Goal: Complete application form

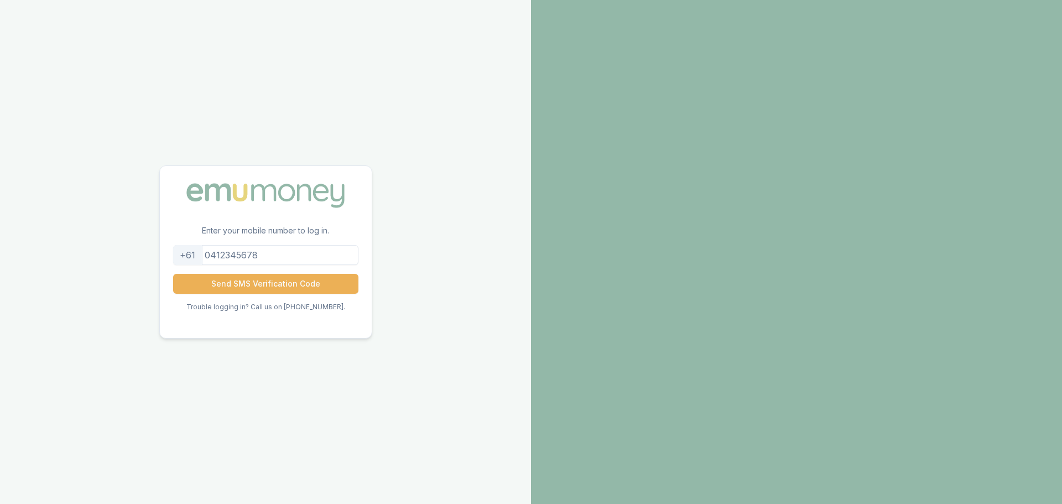
click at [296, 256] on input "tel" at bounding box center [265, 255] width 185 height 20
click at [279, 284] on button "Send SMS Verification Code" at bounding box center [265, 284] width 185 height 20
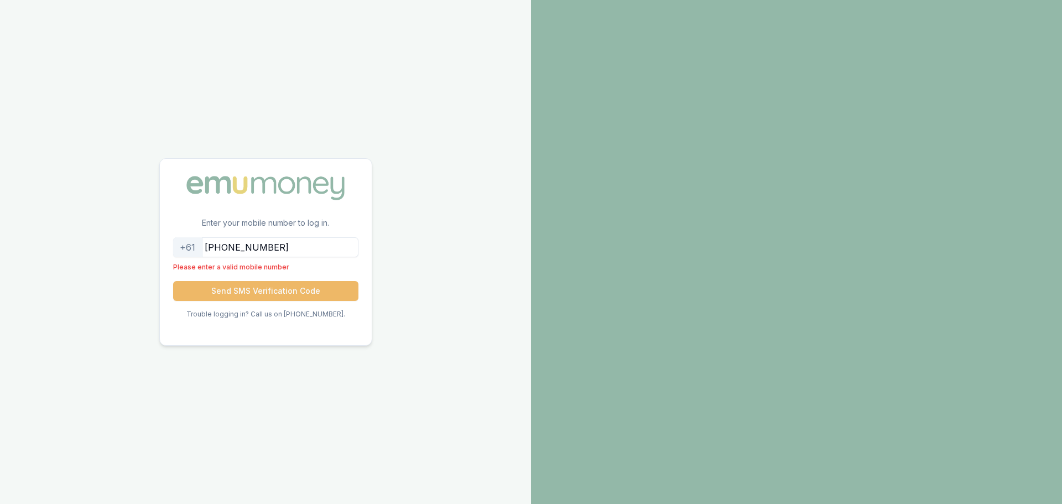
click at [275, 290] on button "Send SMS Verification Code" at bounding box center [265, 291] width 185 height 20
click at [230, 249] on input "[PHONE_NUMBER]" at bounding box center [265, 247] width 185 height 20
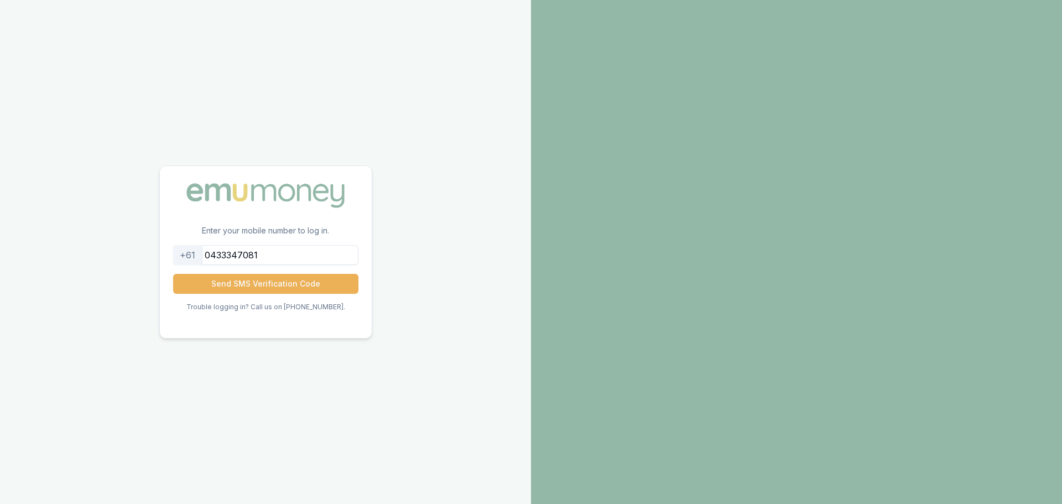
click at [298, 256] on input "0433347081" at bounding box center [265, 255] width 185 height 20
type input "0433347081"
click at [282, 281] on button "Send SMS Verification Code" at bounding box center [265, 284] width 185 height 20
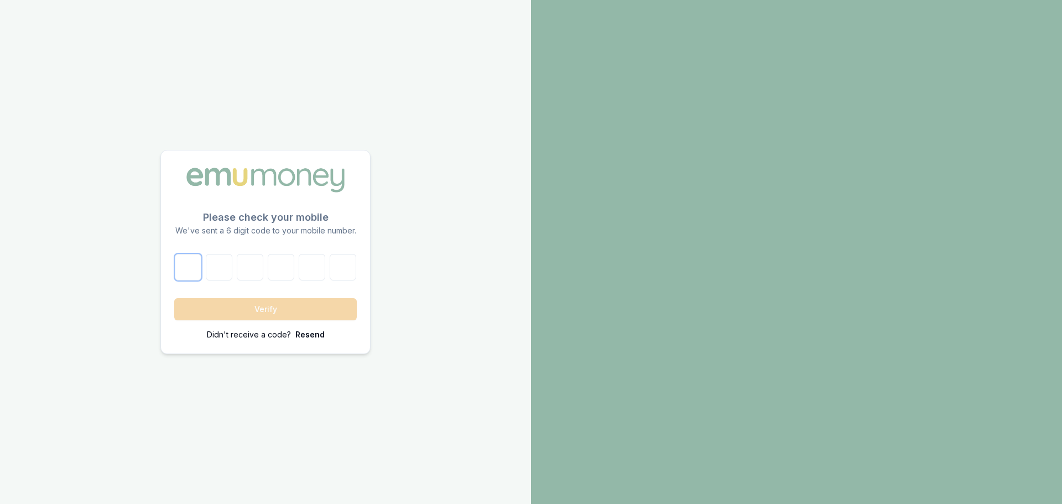
click at [185, 272] on input "number" at bounding box center [188, 267] width 27 height 27
type input "6"
type input "4"
type input "6"
type input "3"
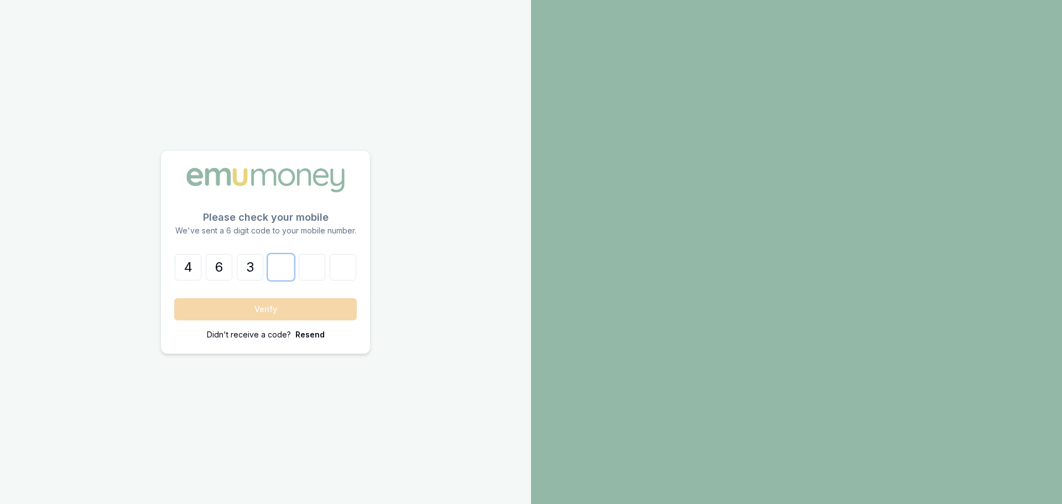
type input "5"
type input "6"
type input "9"
click at [329, 310] on button "Verify" at bounding box center [265, 309] width 183 height 22
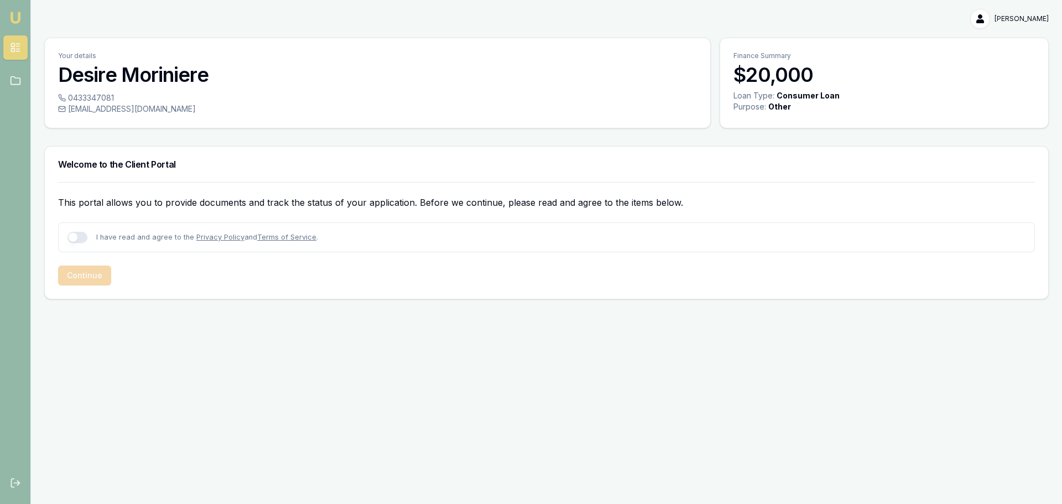
click at [80, 237] on button "button" at bounding box center [77, 237] width 20 height 11
checkbox input "true"
click at [88, 274] on button "Continue" at bounding box center [84, 275] width 53 height 20
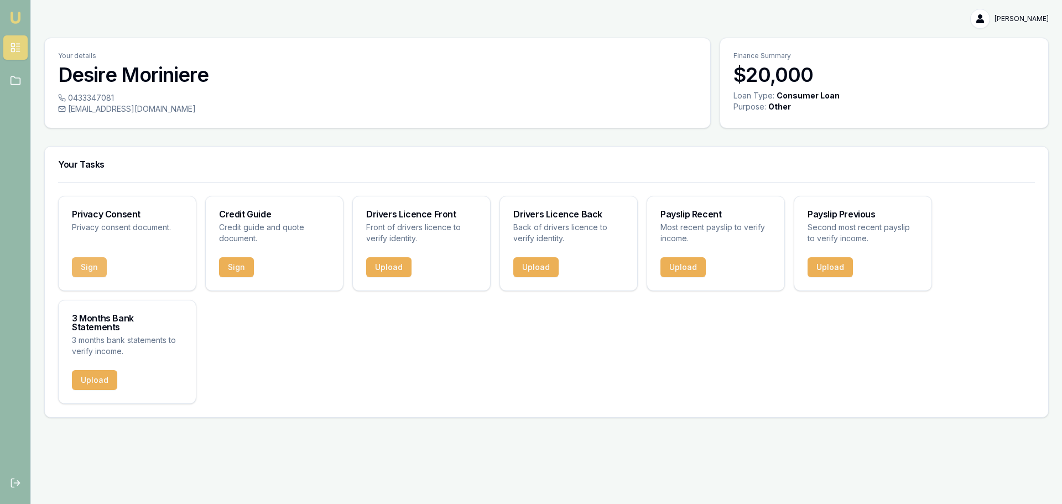
click at [99, 263] on button "Sign" at bounding box center [89, 267] width 35 height 20
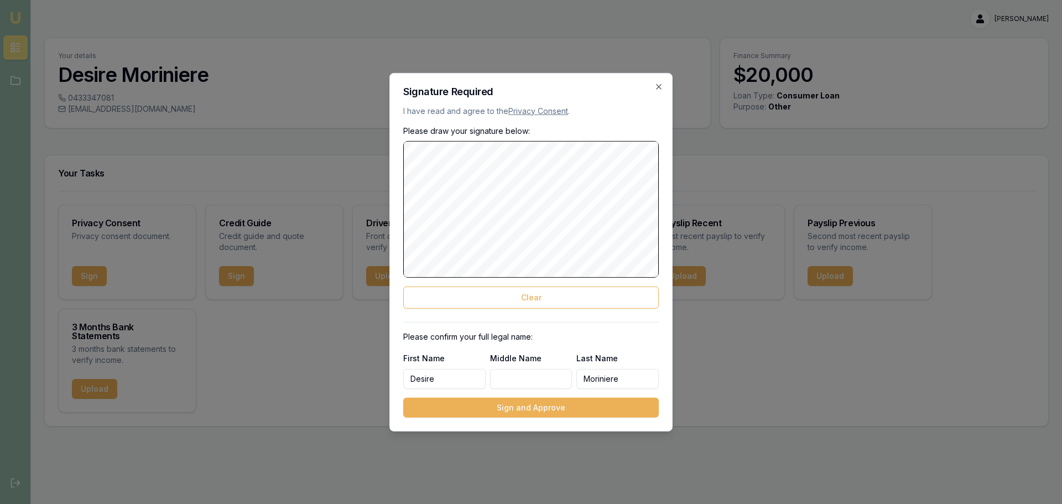
click at [430, 324] on div "Please draw your signature below: Clear Please confirm your full legal name: Fi…" at bounding box center [531, 271] width 256 height 292
click at [507, 376] on input "Middle Name" at bounding box center [531, 379] width 82 height 20
type input "[PERSON_NAME]"
click at [553, 304] on button "Clear" at bounding box center [531, 298] width 256 height 22
click at [542, 299] on button "Clear" at bounding box center [531, 298] width 256 height 22
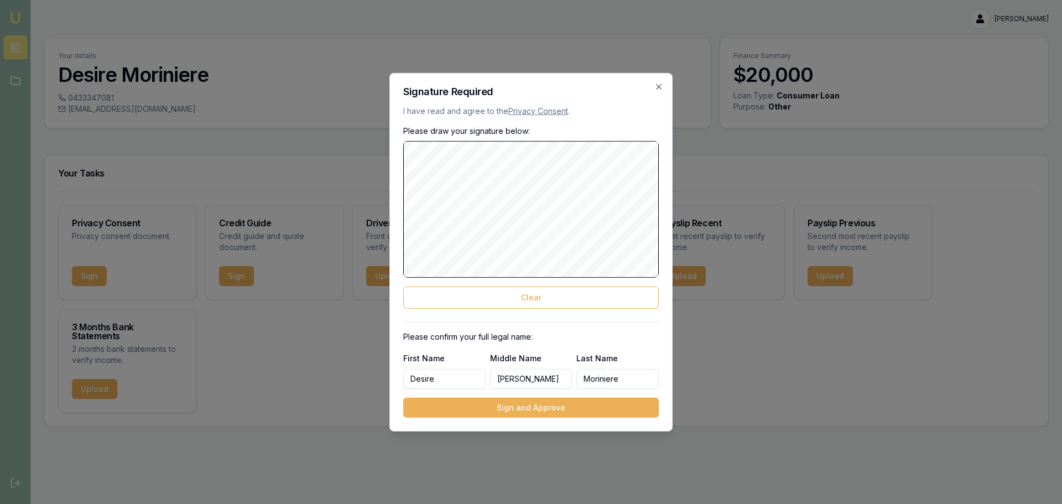
click at [598, 136] on div "Please draw your signature below: Clear" at bounding box center [531, 216] width 256 height 183
click at [511, 290] on button "Clear" at bounding box center [531, 298] width 256 height 22
click at [544, 293] on button "Clear" at bounding box center [531, 298] width 256 height 22
click at [575, 407] on button "Sign and Approve" at bounding box center [531, 408] width 256 height 20
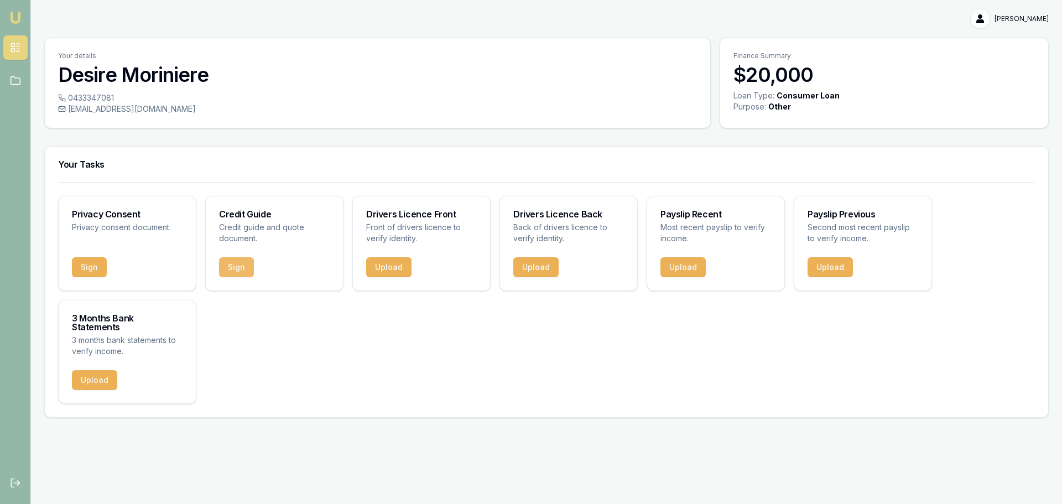
click at [244, 265] on button "Sign" at bounding box center [236, 267] width 35 height 20
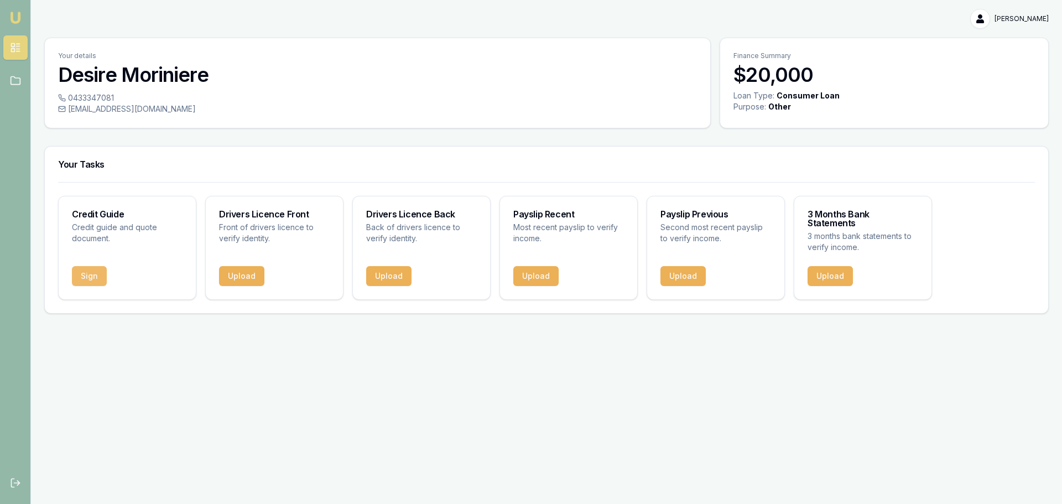
click at [83, 266] on button "Sign" at bounding box center [89, 276] width 35 height 20
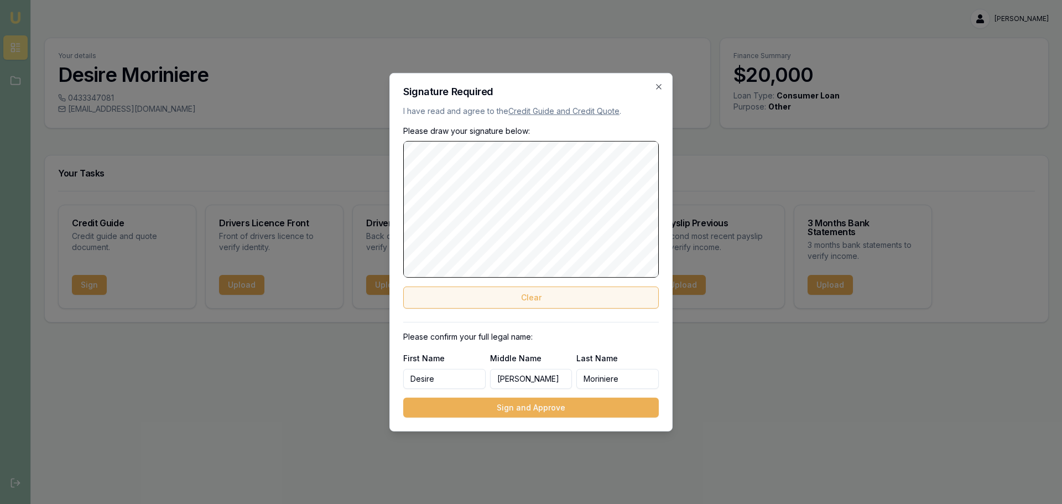
click at [533, 291] on button "Clear" at bounding box center [531, 298] width 256 height 22
click at [516, 293] on button "Clear" at bounding box center [531, 298] width 256 height 22
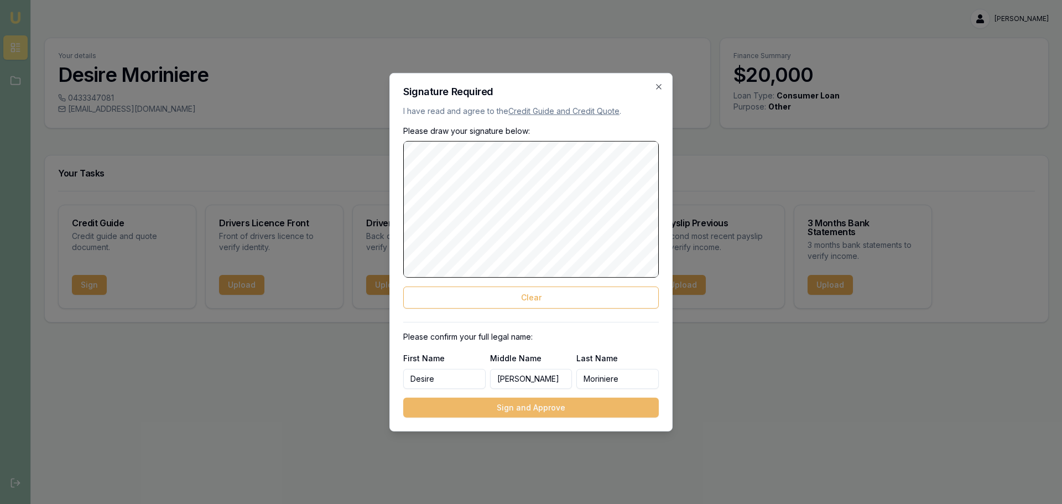
click at [488, 407] on button "Sign and Approve" at bounding box center [531, 408] width 256 height 20
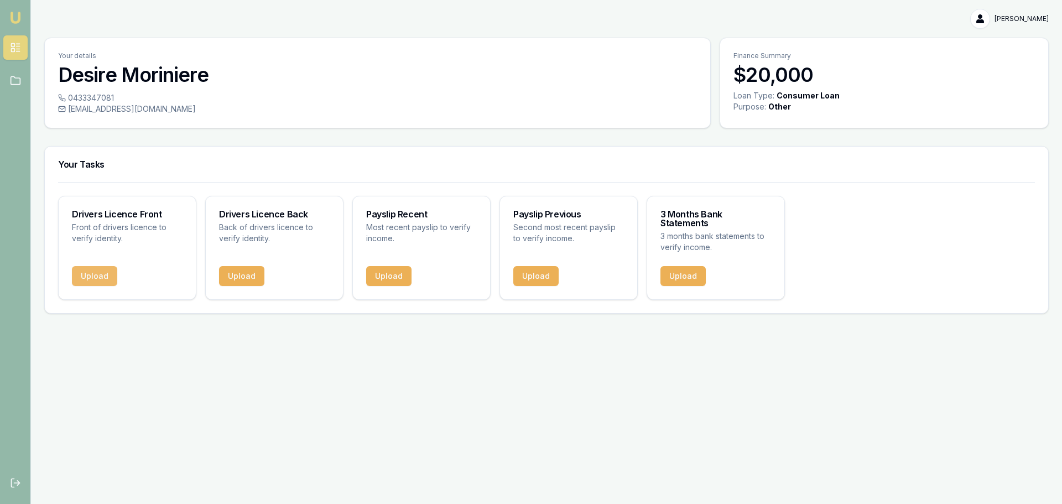
click at [101, 266] on button "Upload" at bounding box center [94, 276] width 45 height 20
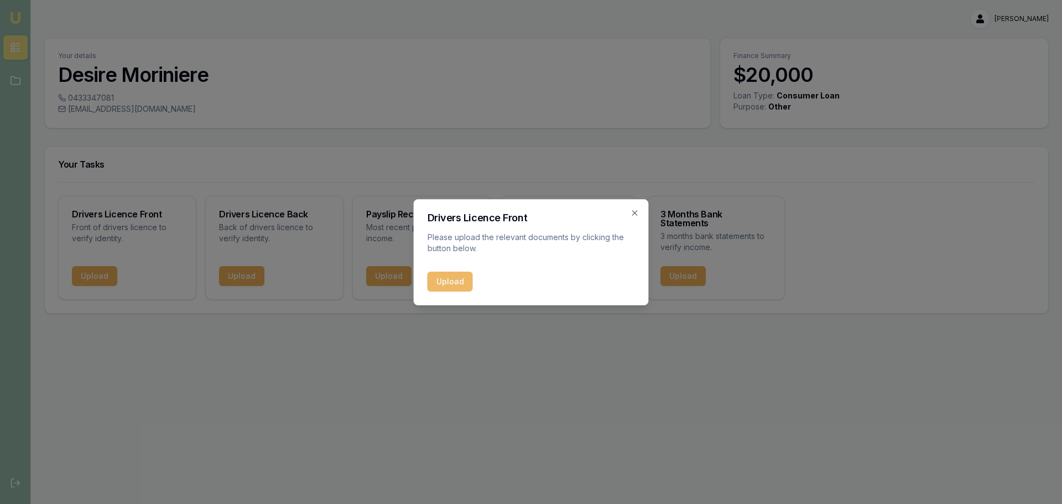
click at [462, 279] on button "Upload" at bounding box center [450, 282] width 45 height 20
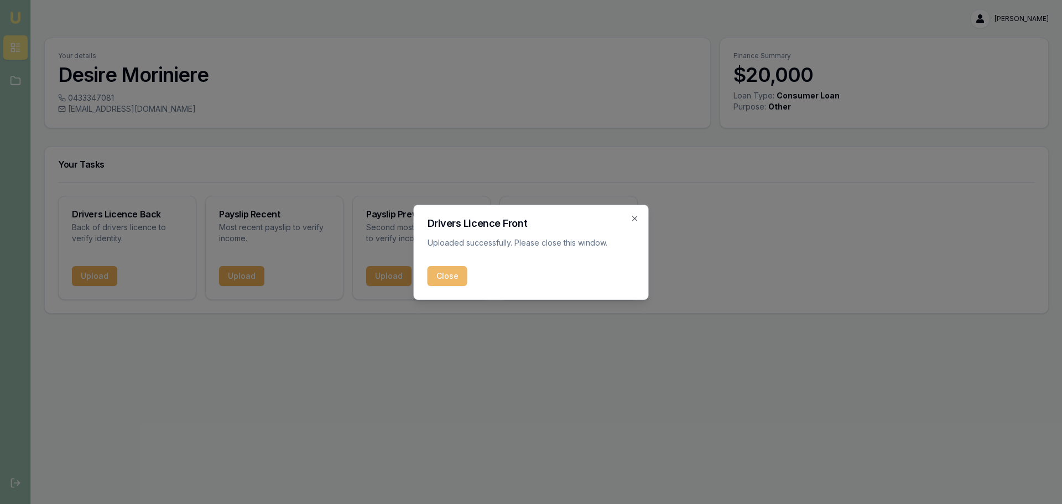
click at [441, 279] on button "Close" at bounding box center [448, 276] width 40 height 20
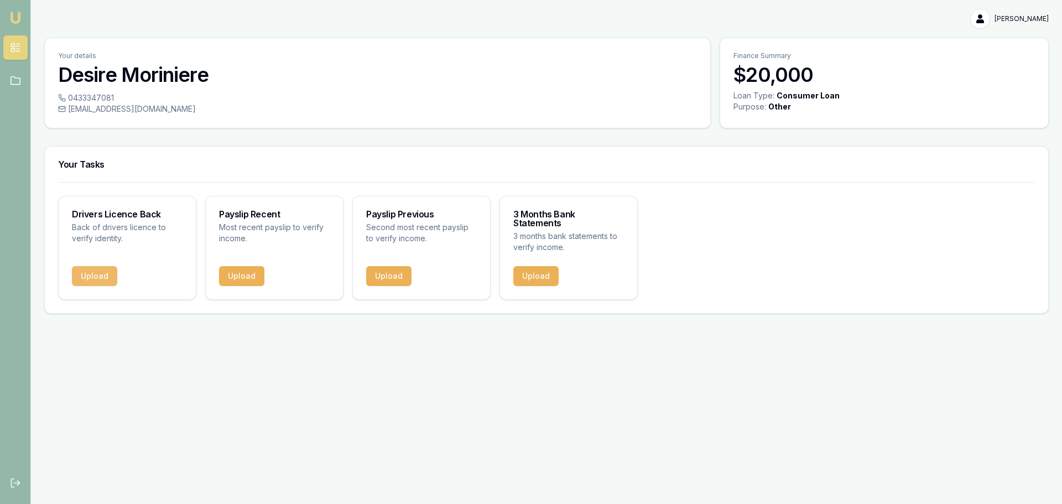
click at [84, 268] on button "Upload" at bounding box center [94, 276] width 45 height 20
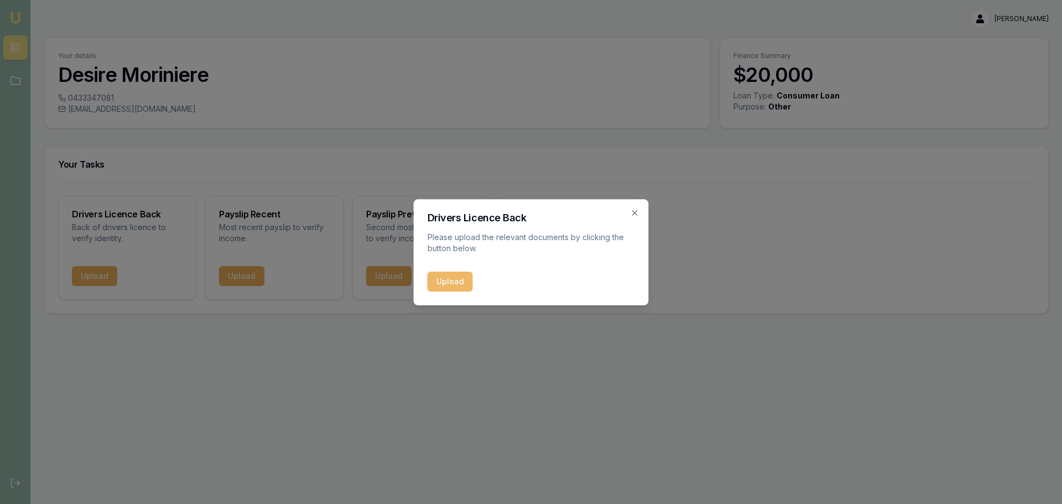
click at [452, 287] on button "Upload" at bounding box center [450, 282] width 45 height 20
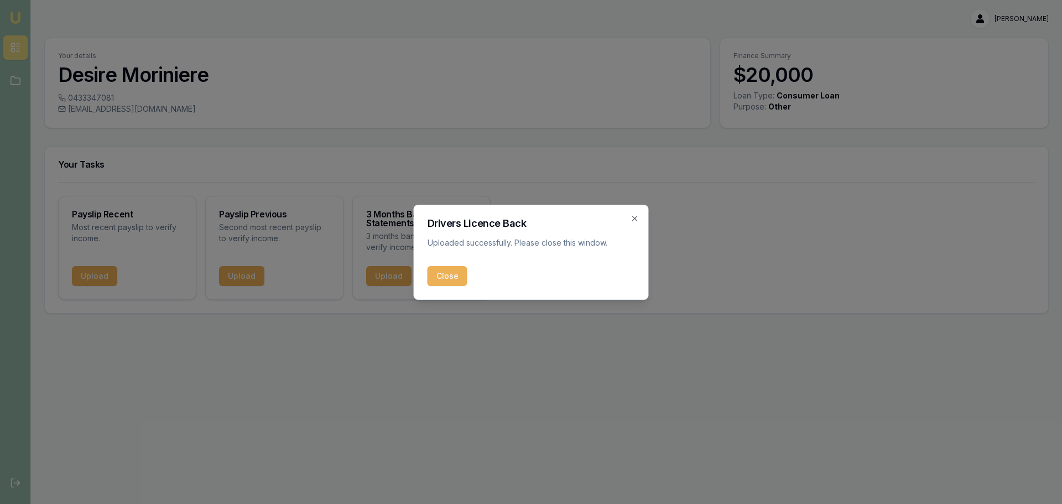
click at [447, 279] on button "Close" at bounding box center [448, 276] width 40 height 20
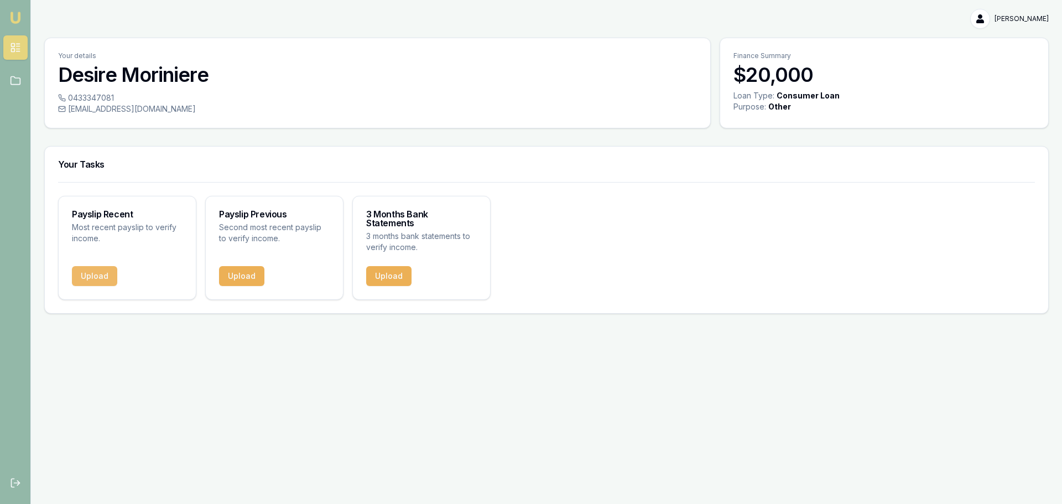
click at [107, 266] on button "Upload" at bounding box center [94, 276] width 45 height 20
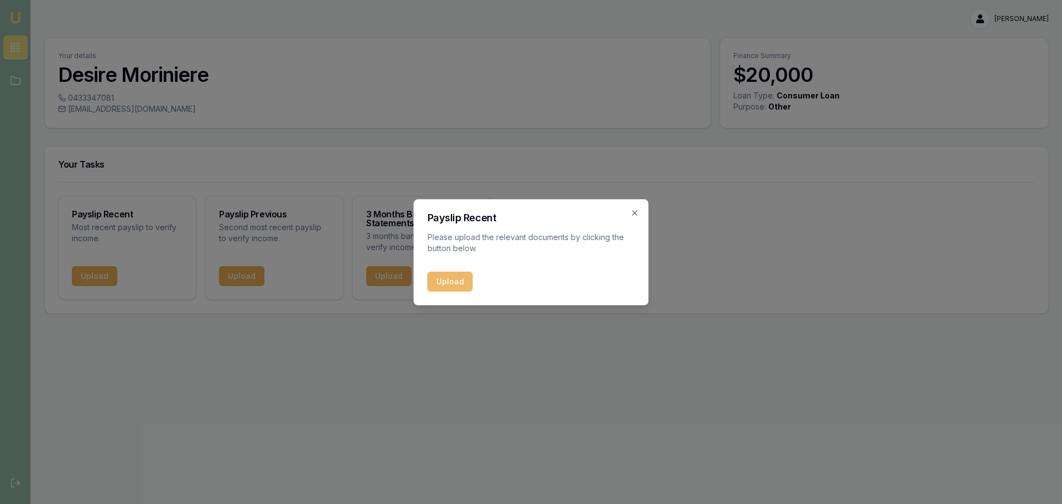
click at [465, 284] on button "Upload" at bounding box center [450, 282] width 45 height 20
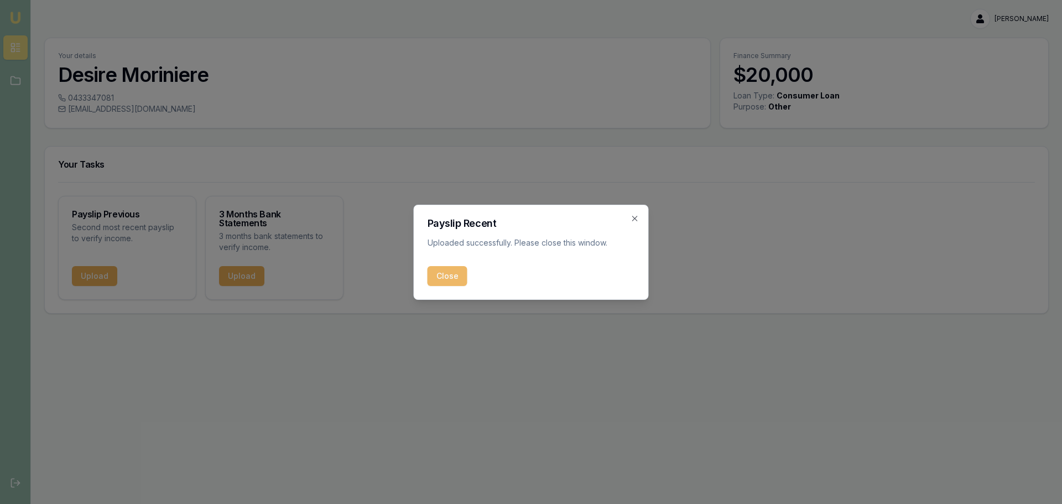
click at [450, 275] on button "Close" at bounding box center [448, 276] width 40 height 20
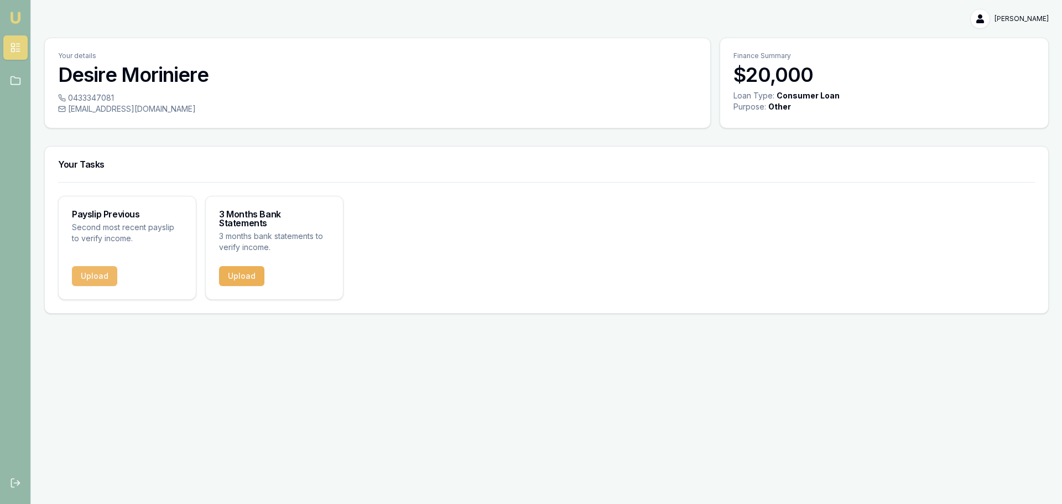
click at [105, 267] on button "Upload" at bounding box center [94, 276] width 45 height 20
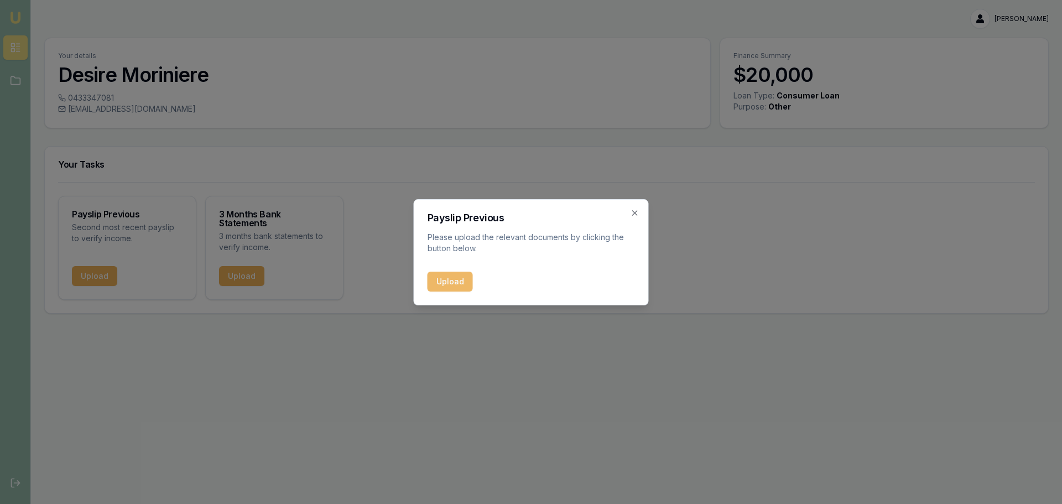
click at [451, 285] on button "Upload" at bounding box center [450, 282] width 45 height 20
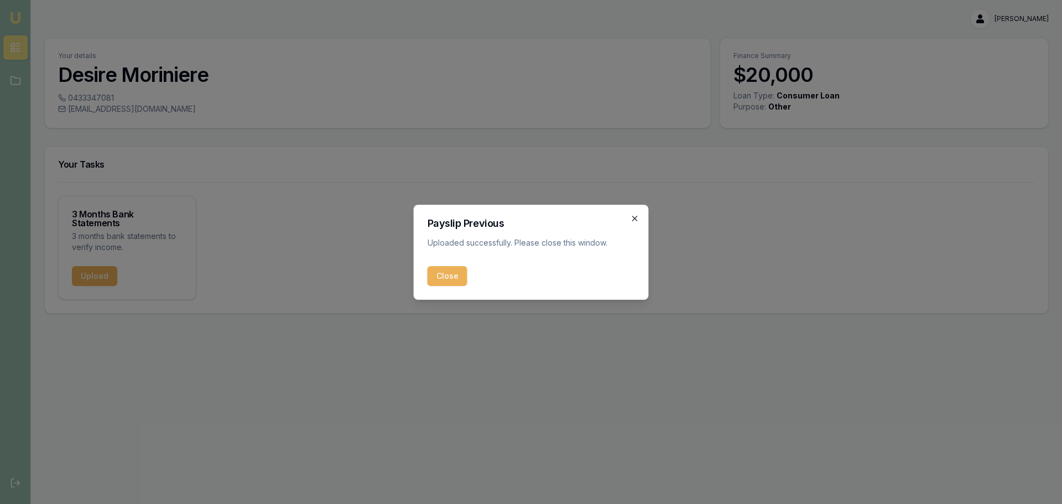
click at [634, 215] on icon "button" at bounding box center [635, 218] width 9 height 9
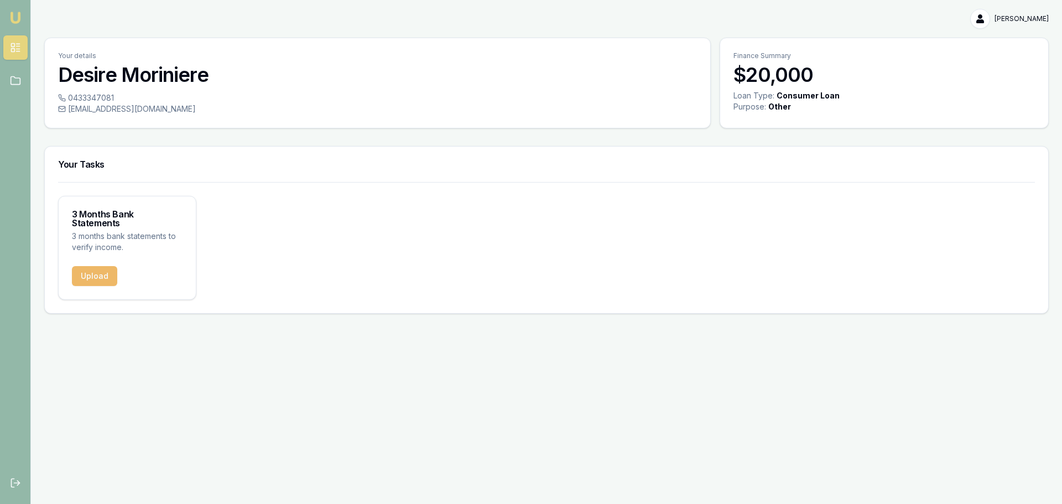
click at [99, 268] on button "Upload" at bounding box center [94, 276] width 45 height 20
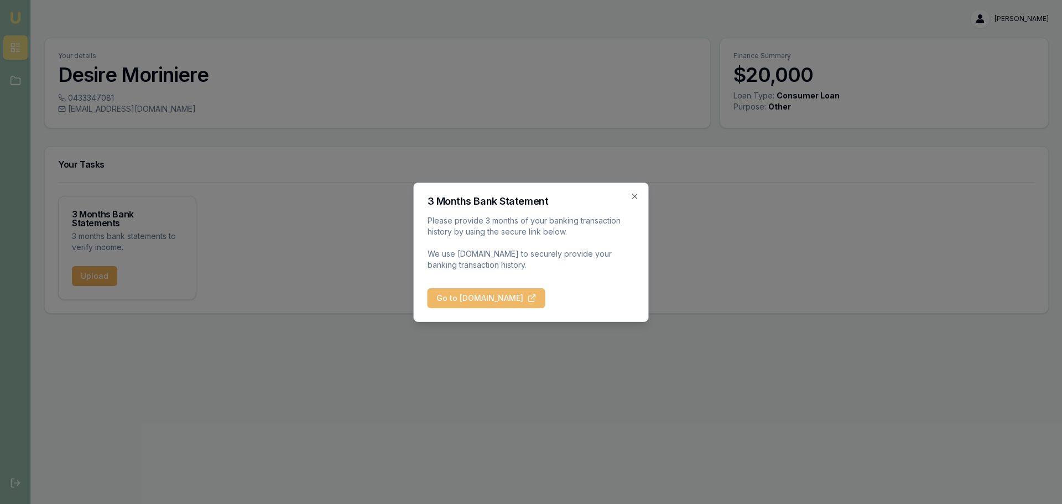
click at [542, 295] on button "Go to [DOMAIN_NAME]" at bounding box center [487, 298] width 118 height 20
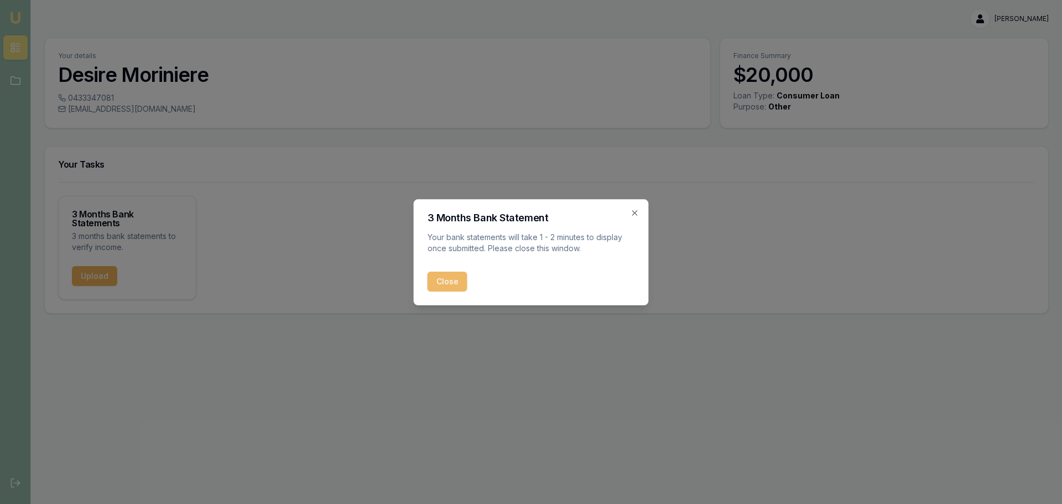
click at [456, 279] on button "Close" at bounding box center [448, 282] width 40 height 20
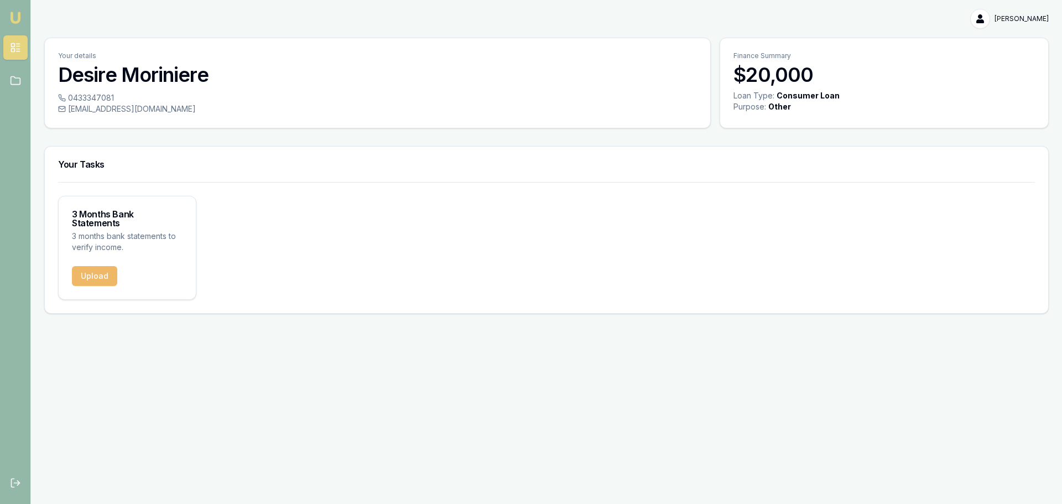
click at [84, 267] on button "Upload" at bounding box center [94, 276] width 45 height 20
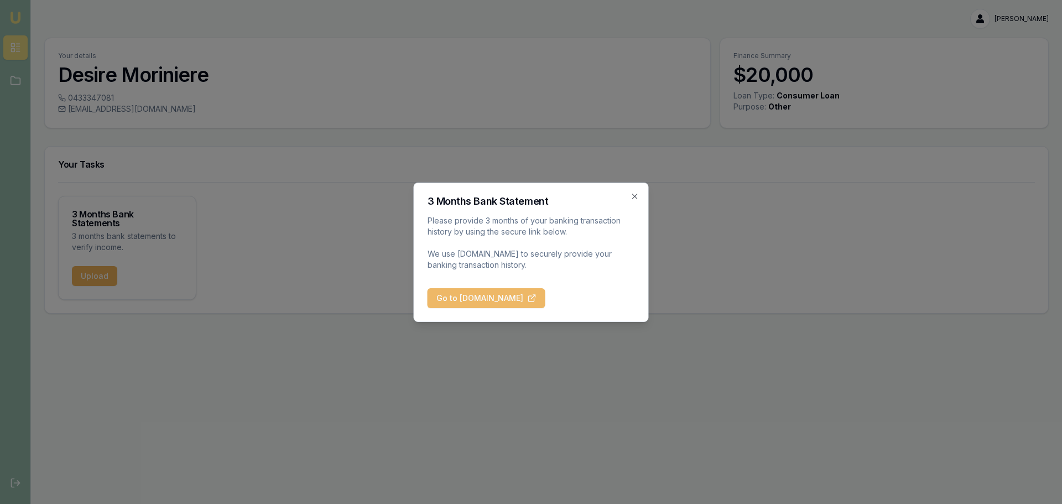
click at [545, 301] on button "Go to [DOMAIN_NAME]" at bounding box center [487, 298] width 118 height 20
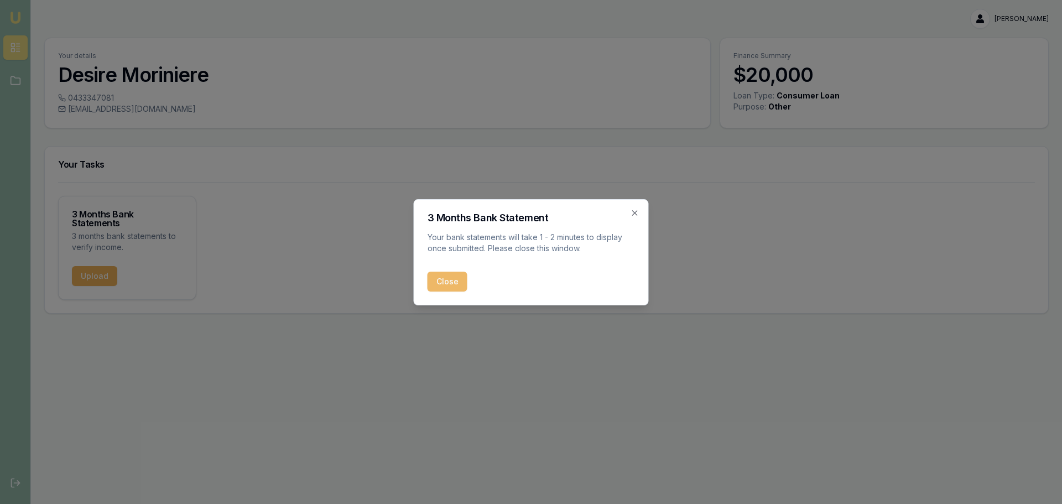
click at [454, 285] on button "Close" at bounding box center [448, 282] width 40 height 20
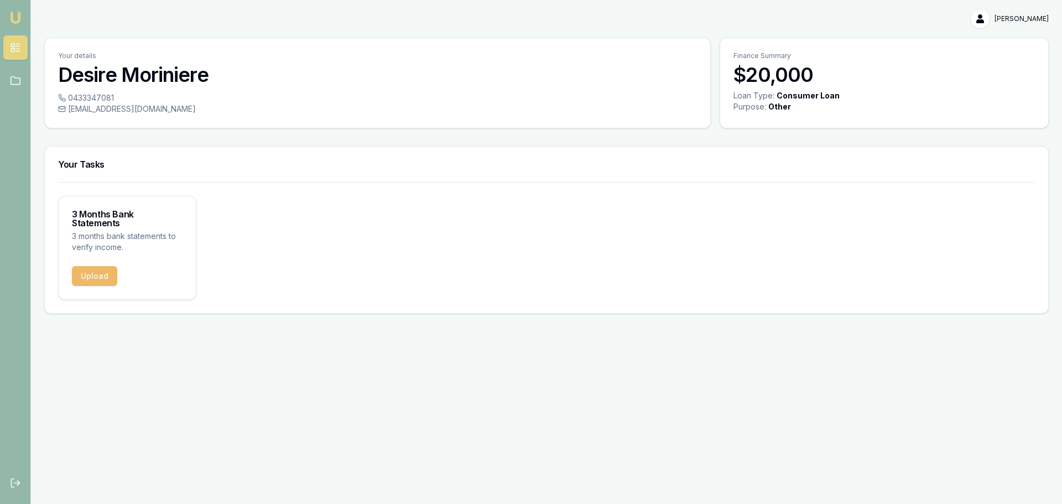
click at [104, 266] on button "Upload" at bounding box center [94, 276] width 45 height 20
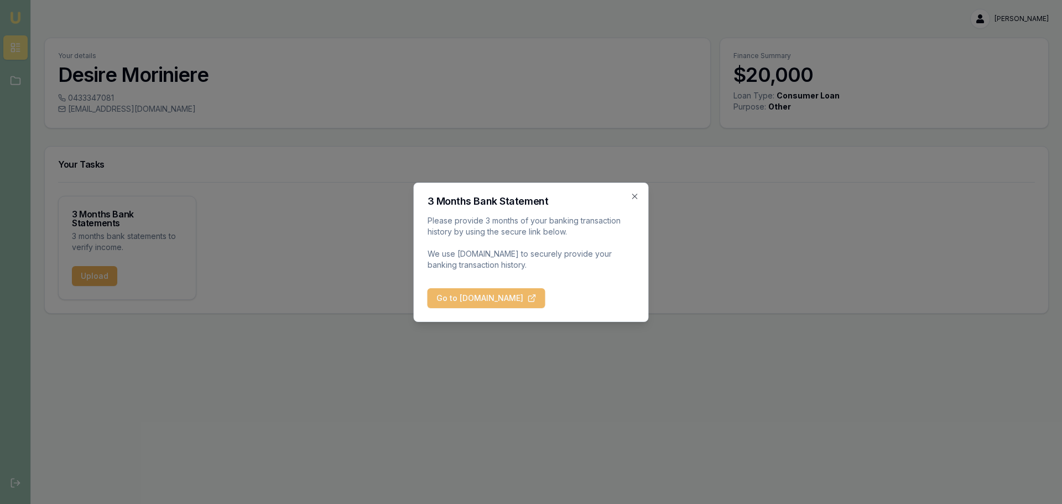
click at [502, 296] on button "Go to [DOMAIN_NAME]" at bounding box center [487, 298] width 118 height 20
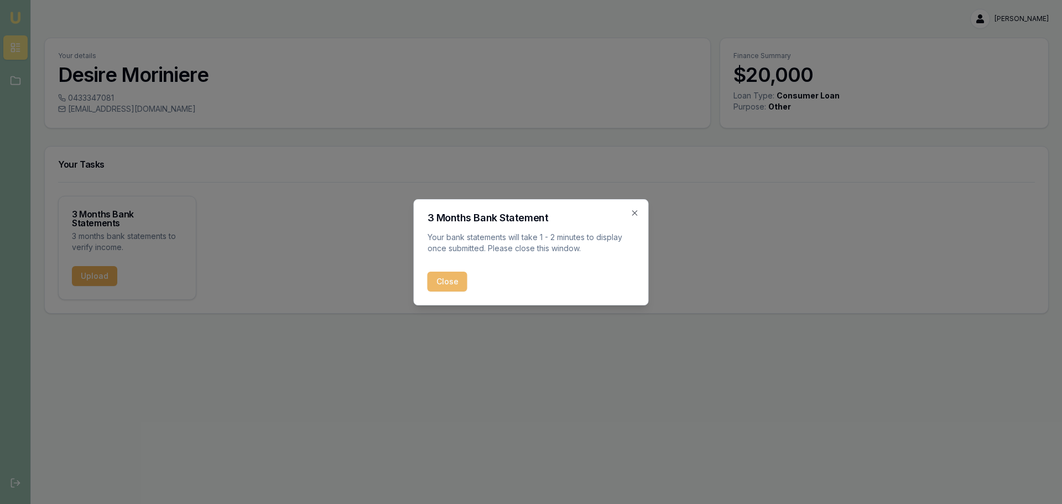
click at [450, 284] on button "Close" at bounding box center [448, 282] width 40 height 20
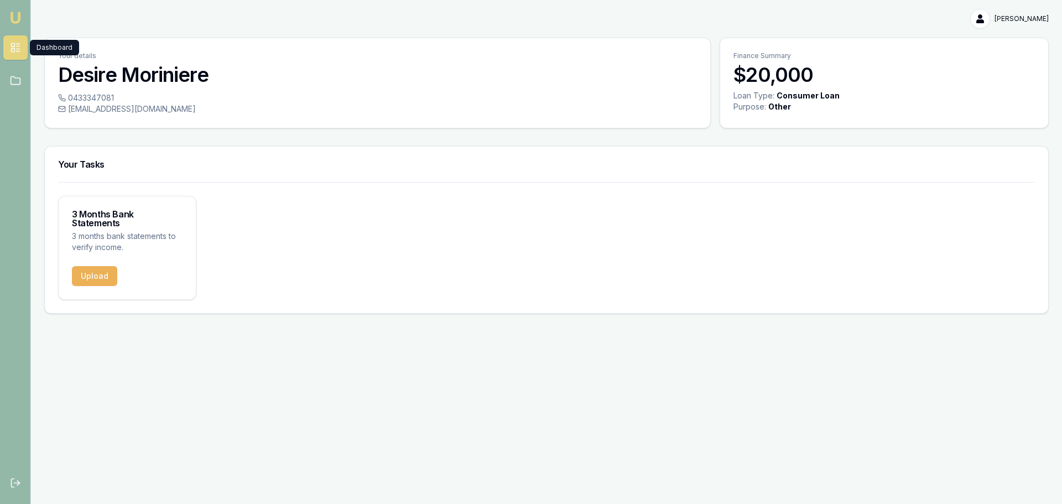
click at [19, 45] on icon at bounding box center [15, 47] width 11 height 11
click at [13, 82] on icon at bounding box center [15, 80] width 11 height 11
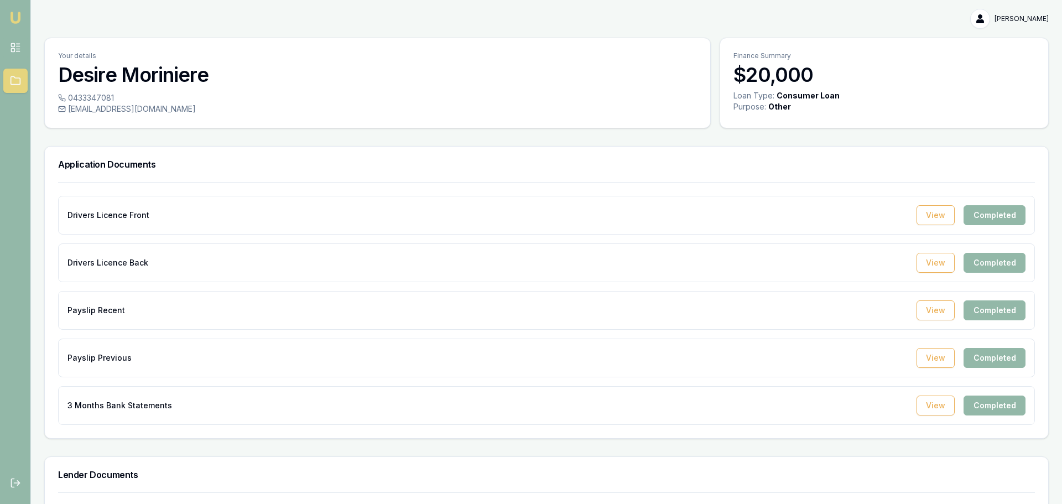
click at [16, 14] on img at bounding box center [15, 17] width 13 height 13
